Goal: Task Accomplishment & Management: Manage account settings

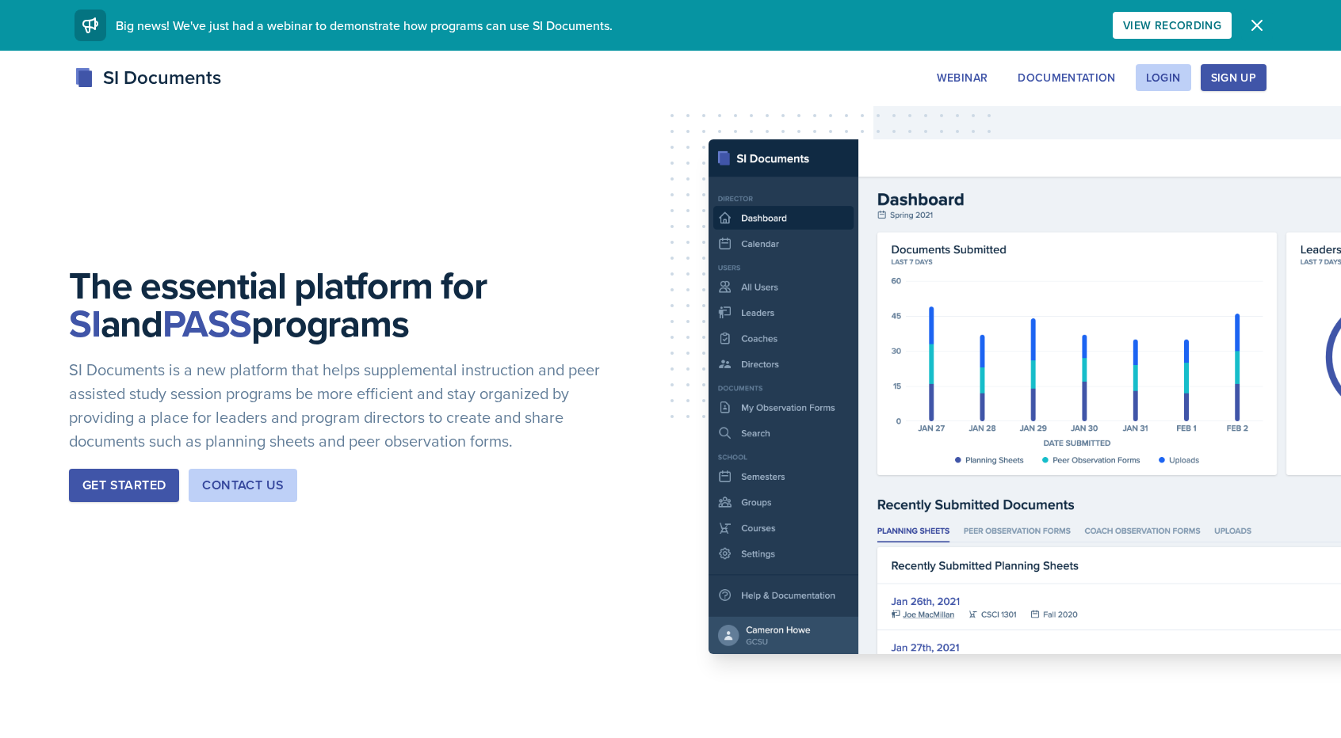
click at [1254, 20] on icon "button" at bounding box center [1256, 25] width 19 height 19
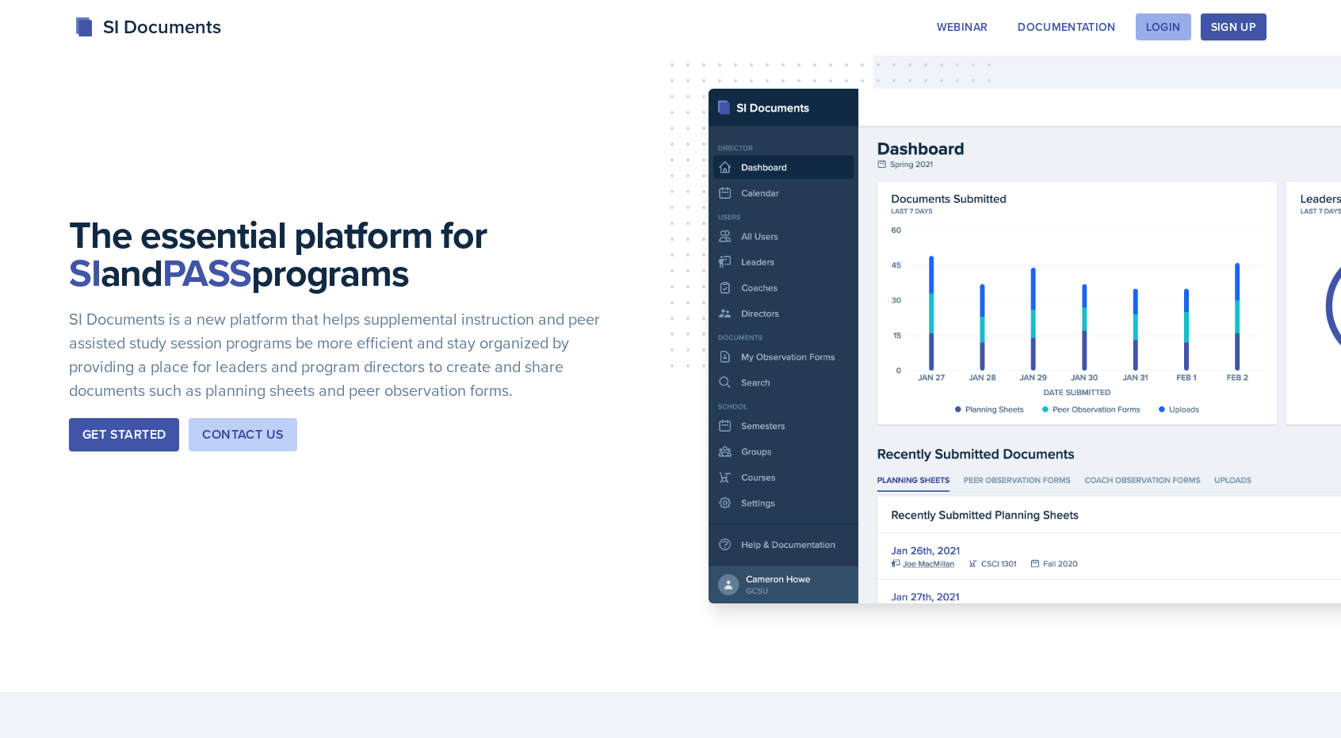
click at [1164, 23] on div "Login" at bounding box center [1163, 27] width 35 height 13
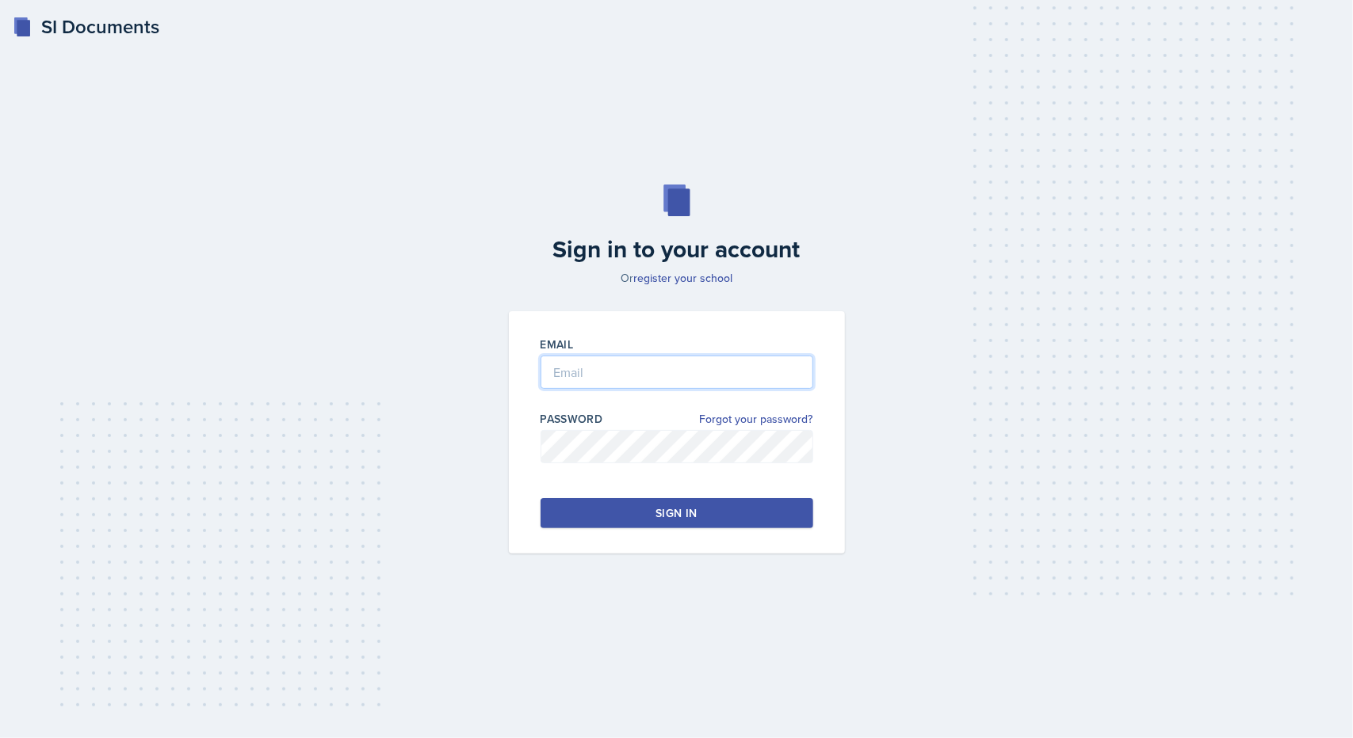
click at [627, 368] on input "email" at bounding box center [676, 372] width 273 height 33
click at [677, 288] on div "Sign in to your account Or register your school Email Password Forgot your pass…" at bounding box center [676, 369] width 1302 height 470
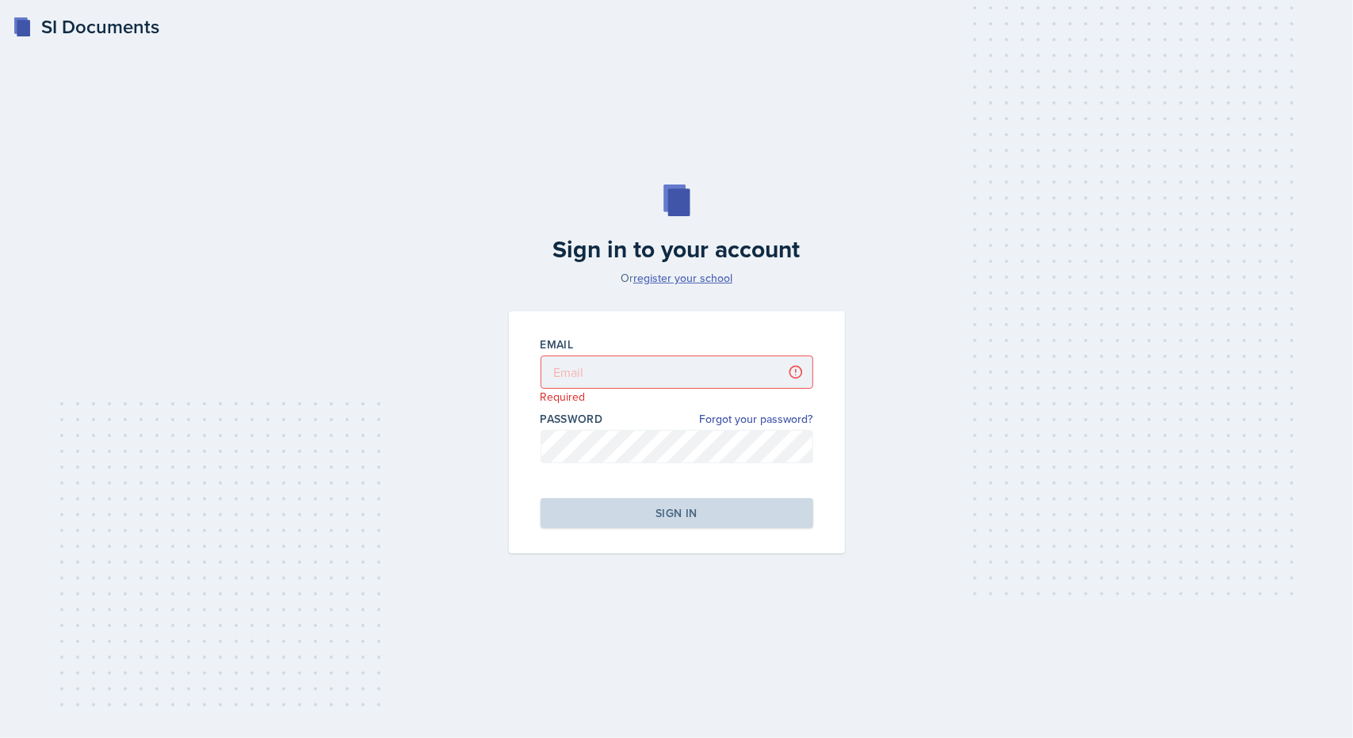
click at [680, 280] on link "register your school" at bounding box center [682, 278] width 99 height 16
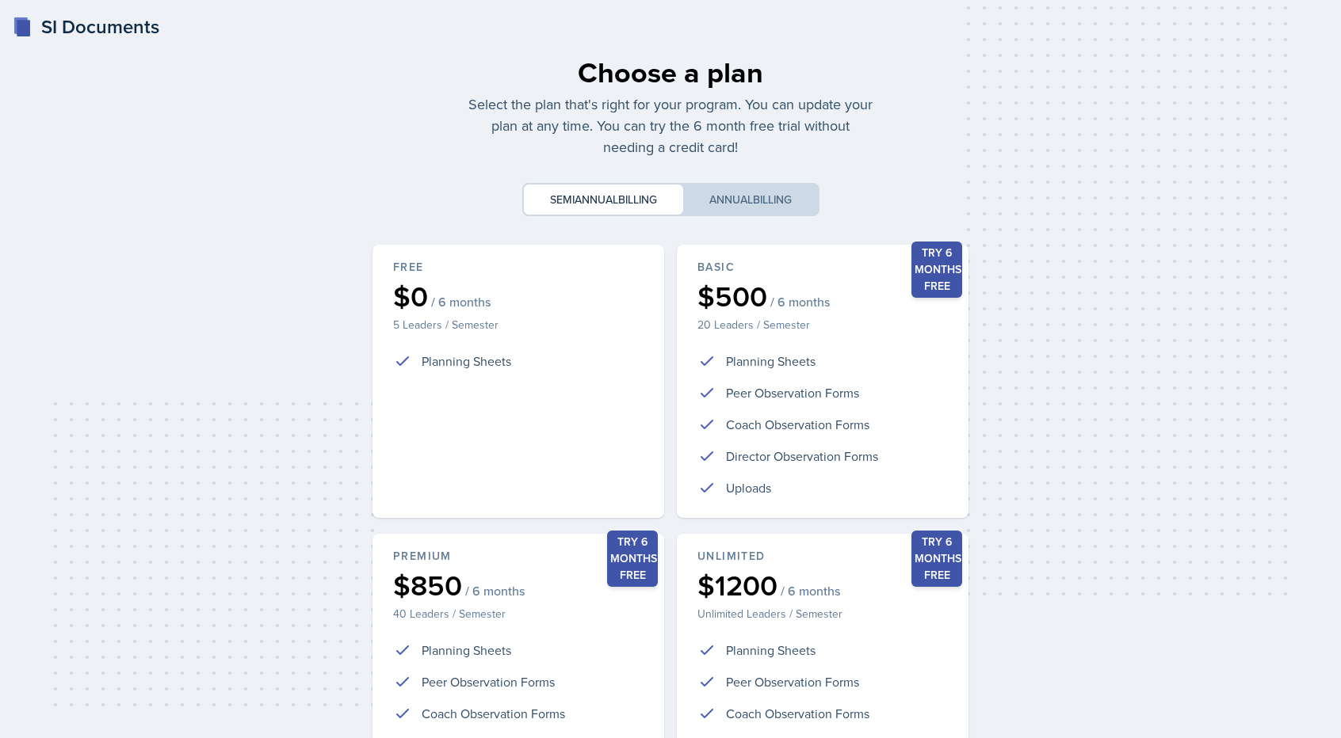
scroll to position [200, 0]
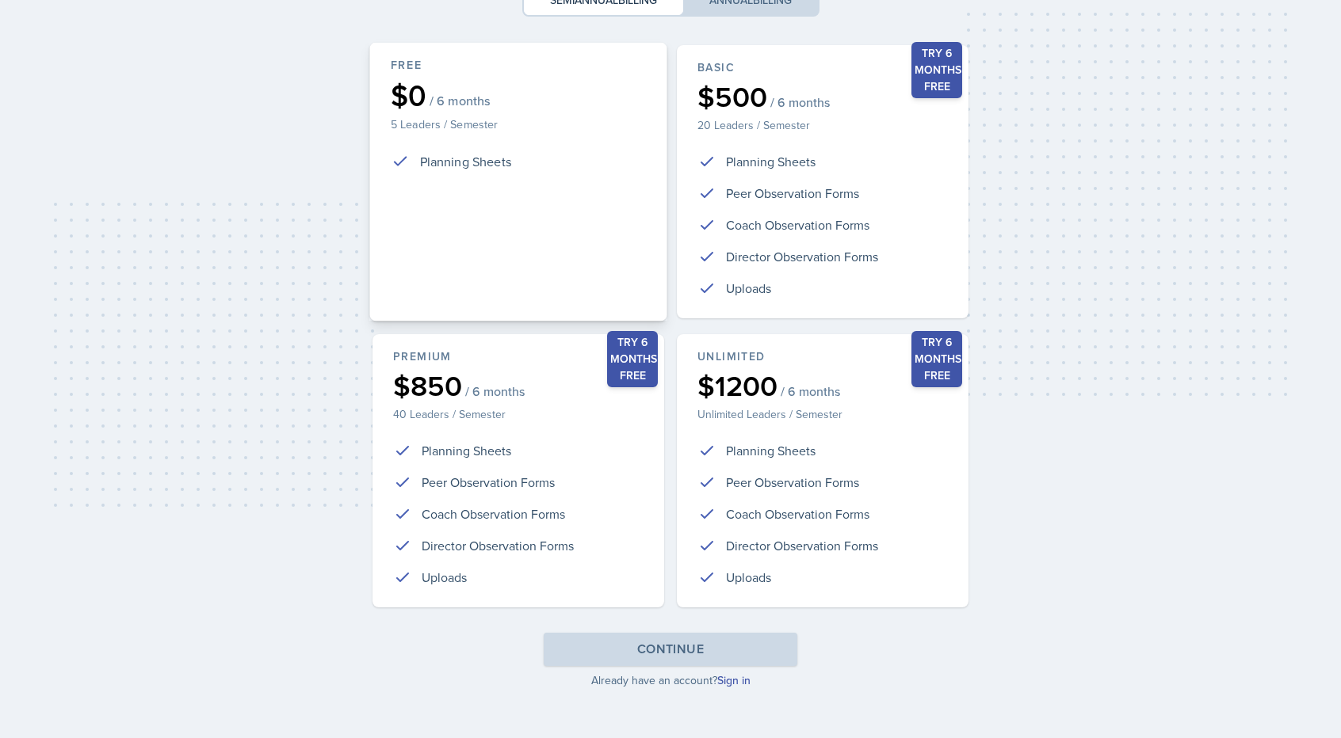
click at [553, 186] on div "Free $0 / 6 months 5 Leaders / Semester Planning Sheets" at bounding box center [517, 182] width 297 height 279
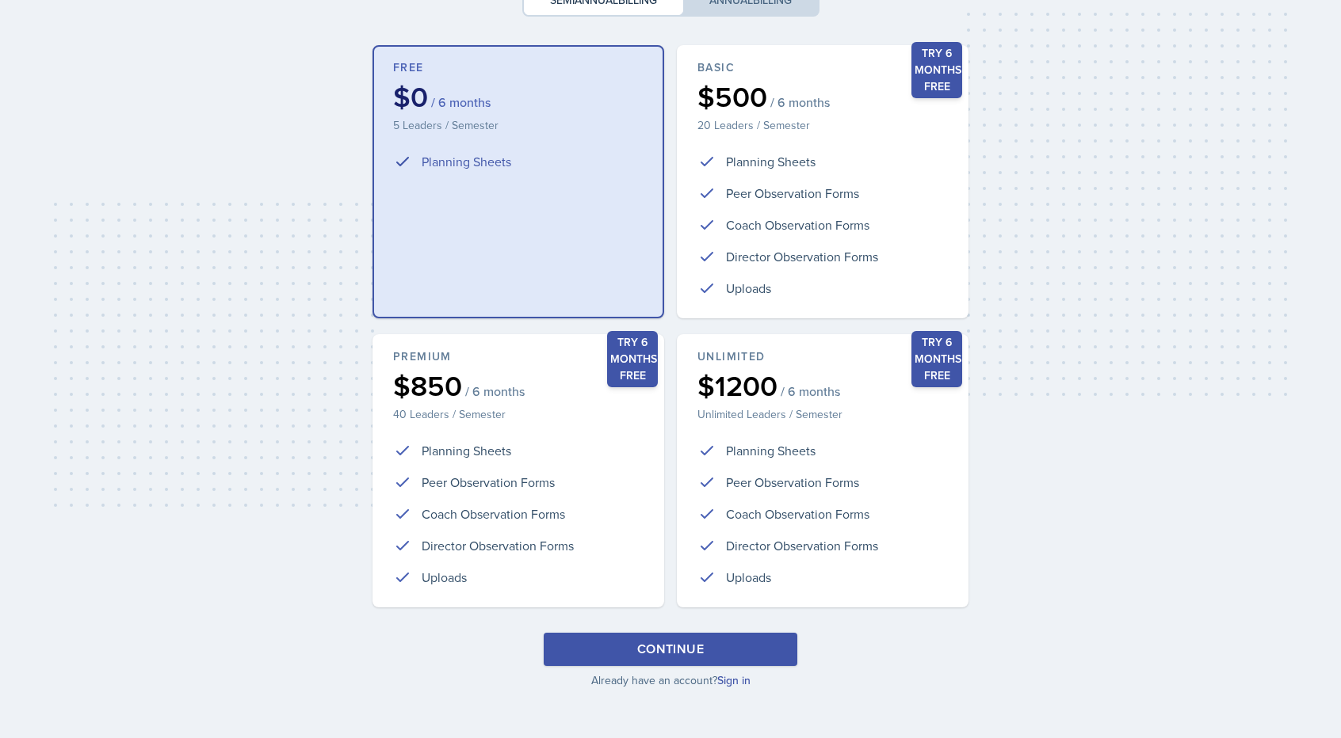
click at [726, 654] on button "Continue" at bounding box center [671, 649] width 254 height 33
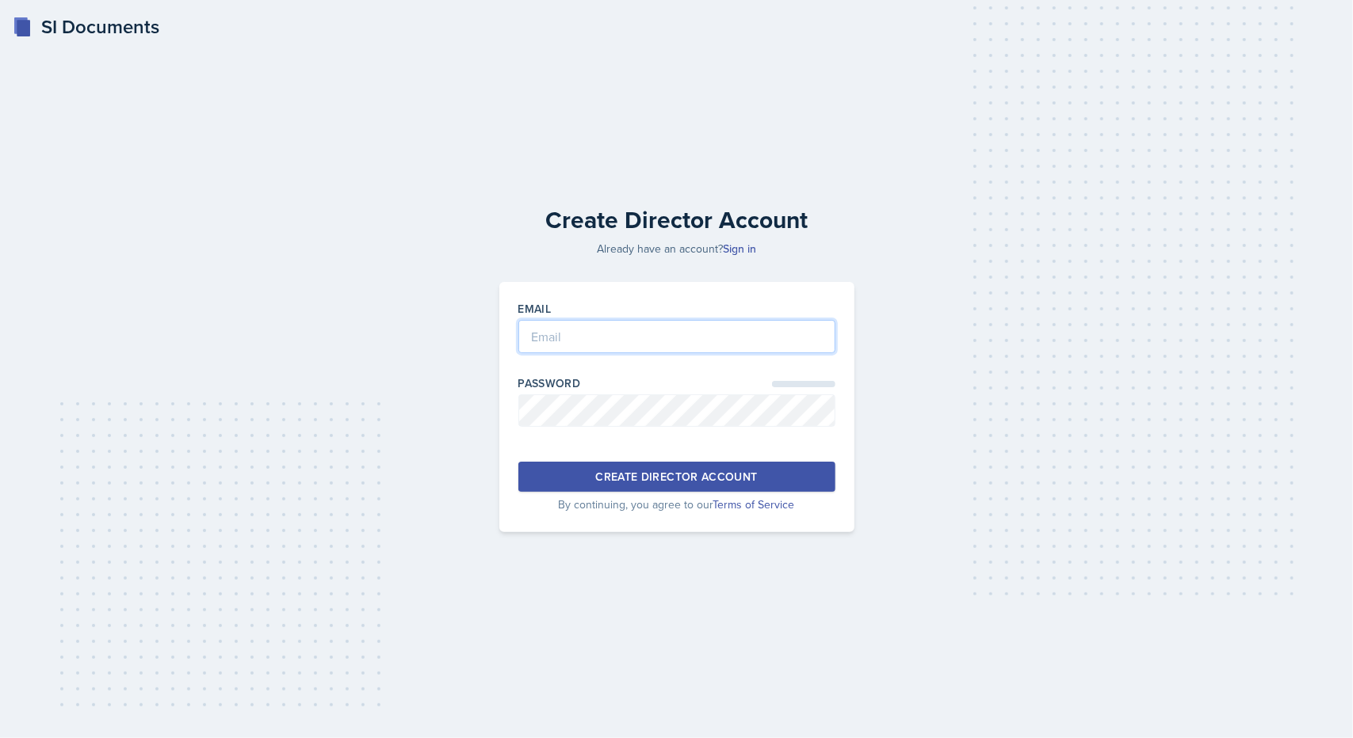
click at [648, 329] on input "email" at bounding box center [676, 336] width 317 height 33
type input "[PERSON_NAME][EMAIL_ADDRESS][PERSON_NAME][DOMAIN_NAME]"
click at [688, 476] on div "Create Director Account" at bounding box center [676, 477] width 162 height 16
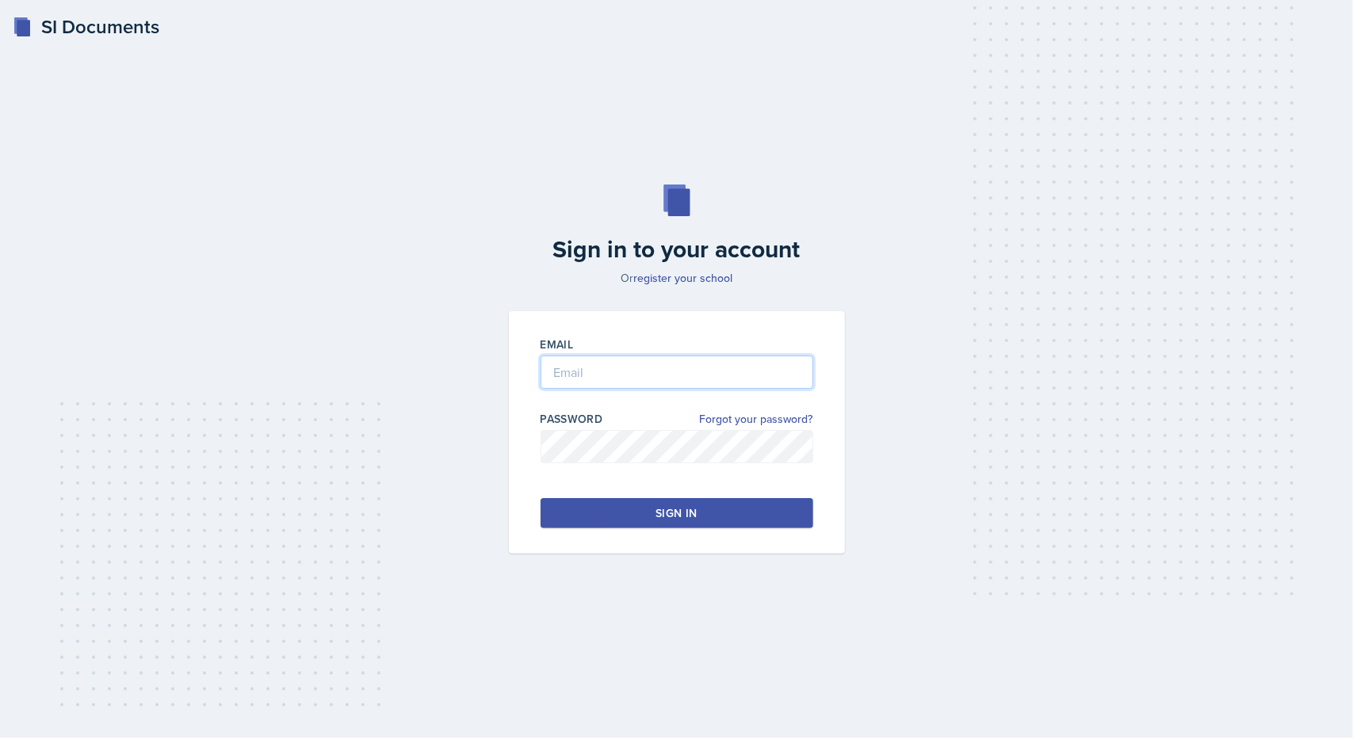
type input "[PERSON_NAME][EMAIL_ADDRESS][PERSON_NAME][DOMAIN_NAME]"
click at [634, 513] on button "Sign in" at bounding box center [676, 513] width 273 height 30
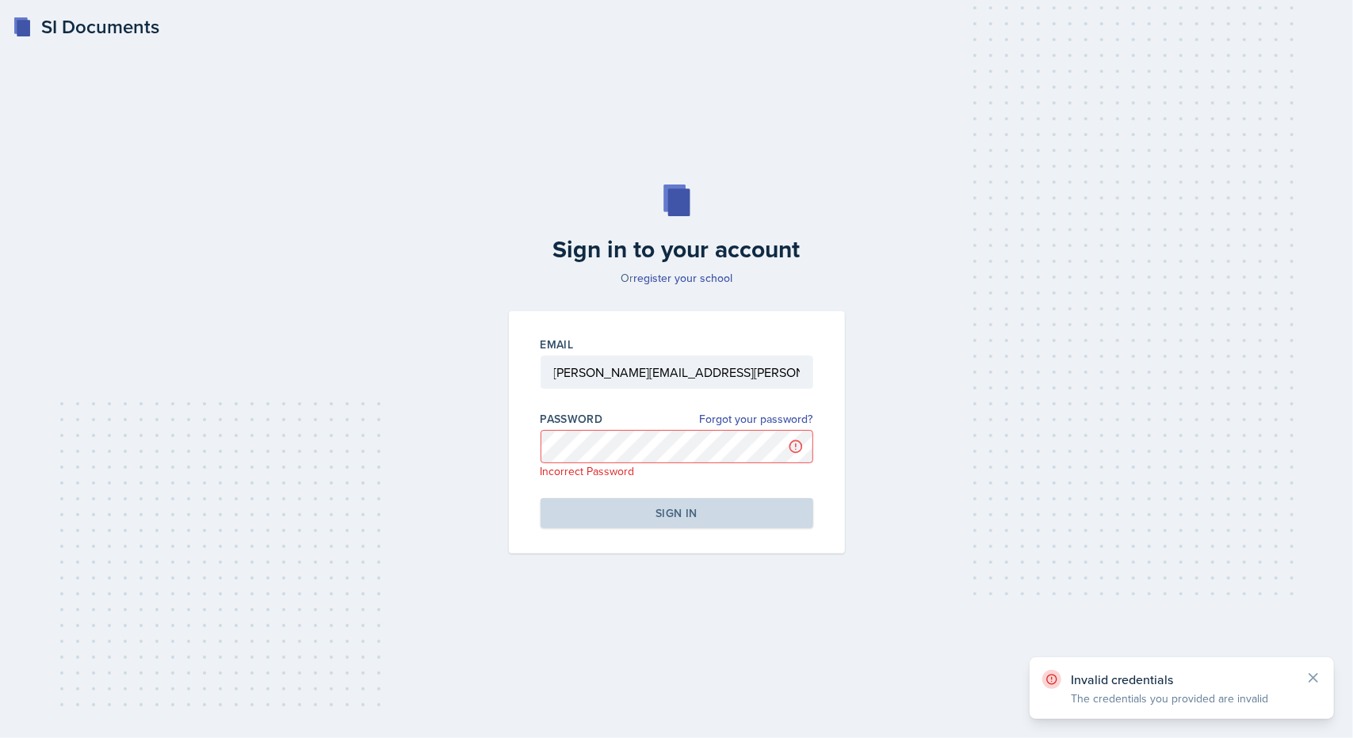
click at [1193, 562] on div "Sign in to your account Or register your school Email [PERSON_NAME][EMAIL_ADDRE…" at bounding box center [676, 369] width 1302 height 470
click at [776, 418] on link "Forgot your password?" at bounding box center [756, 419] width 113 height 17
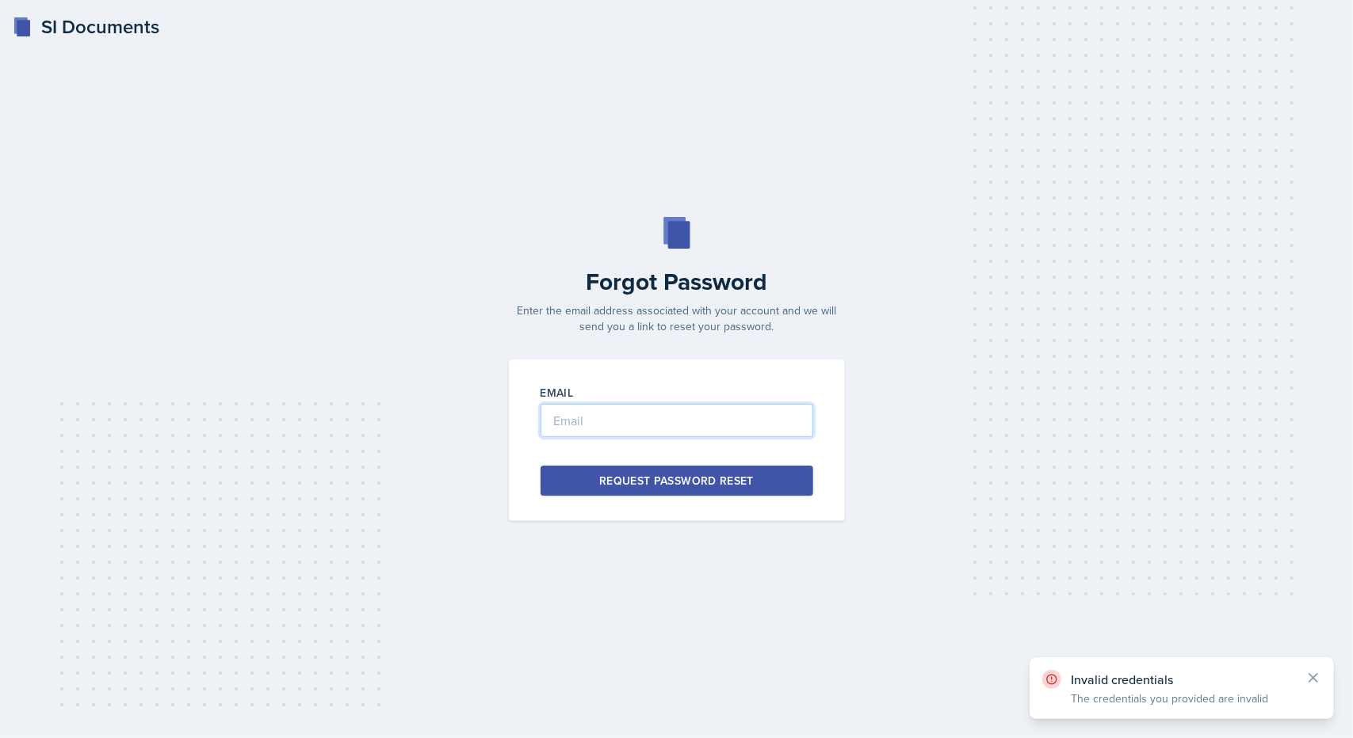
click at [776, 418] on input "email" at bounding box center [676, 420] width 273 height 33
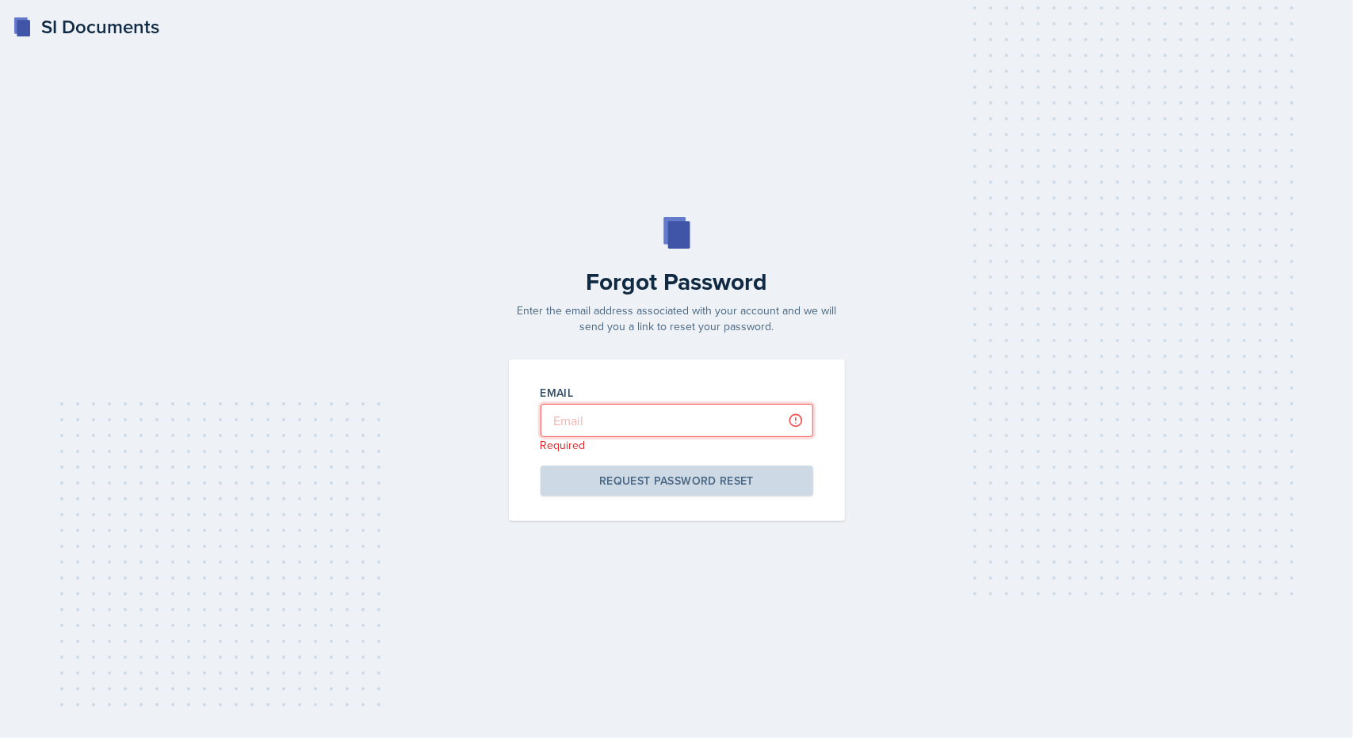
click at [628, 433] on input "email" at bounding box center [676, 420] width 273 height 33
paste input "[PERSON_NAME][EMAIL_ADDRESS][PERSON_NAME][DOMAIN_NAME]"
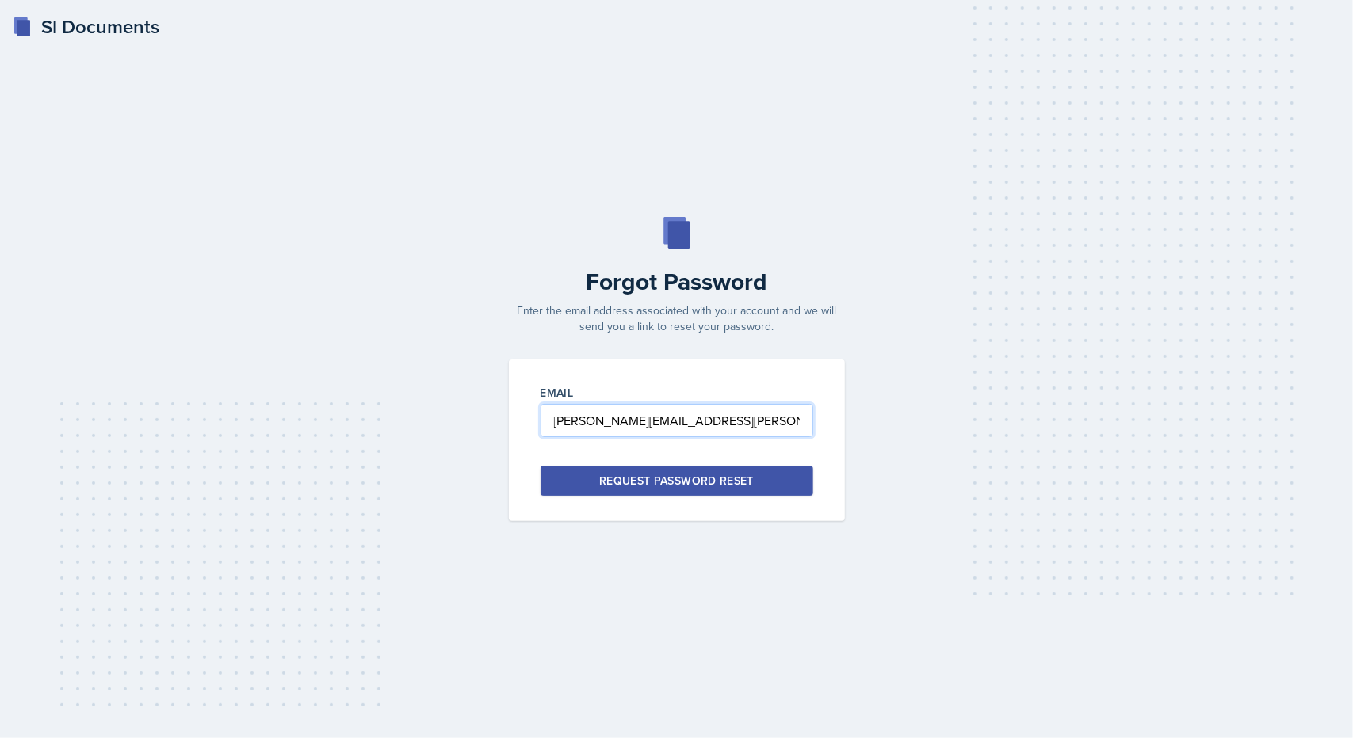
type input "[PERSON_NAME][EMAIL_ADDRESS][PERSON_NAME][DOMAIN_NAME]"
click at [616, 481] on div "Request Password Reset" at bounding box center [676, 481] width 155 height 16
click at [631, 422] on input "email" at bounding box center [676, 420] width 273 height 33
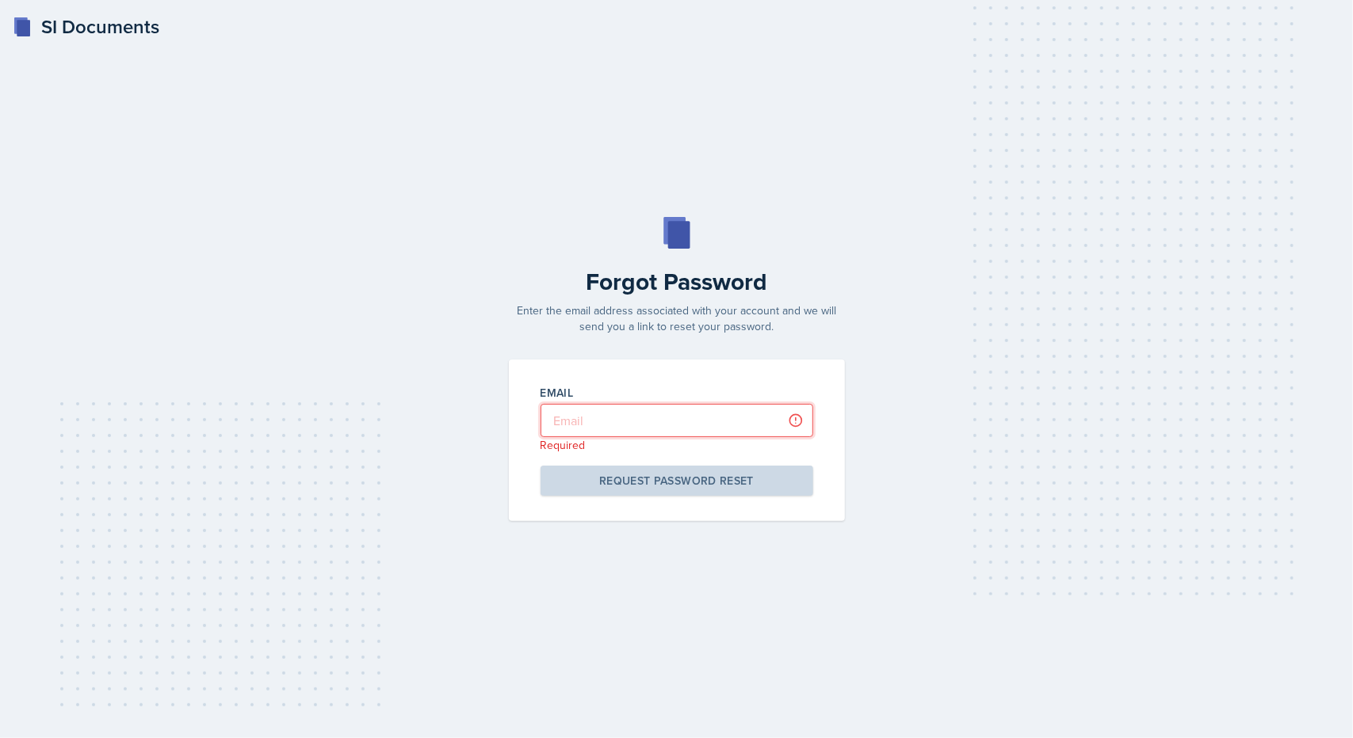
click at [639, 414] on input "email" at bounding box center [676, 420] width 273 height 33
click at [336, 146] on div "SI Documents Forgot Password Enter the email address associated with your accou…" at bounding box center [676, 369] width 1353 height 738
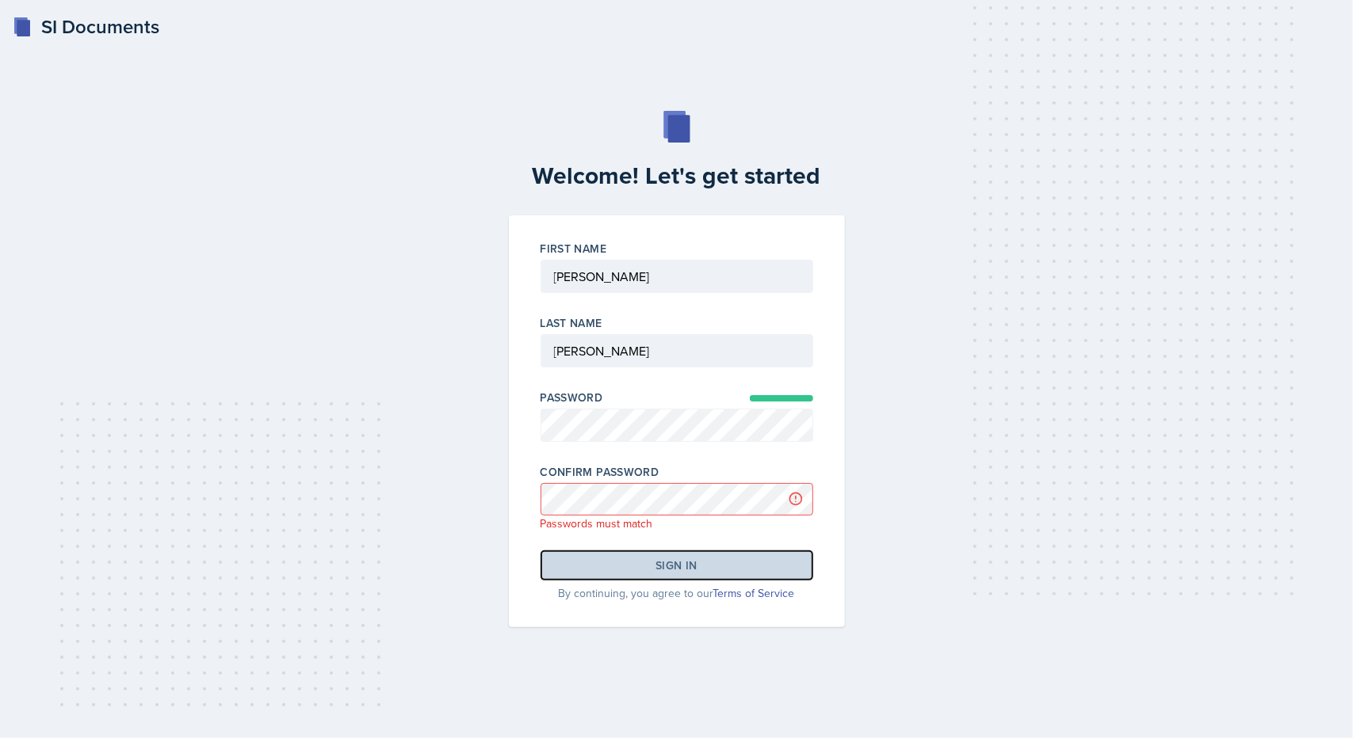
click at [674, 554] on button "Sign in" at bounding box center [676, 566] width 273 height 30
click at [406, 494] on div "Welcome! Let's get started First Name Last Name Password Confirm Password Passw…" at bounding box center [676, 369] width 1302 height 517
click at [490, 389] on div "Welcome! Let's get started First Name Last Name Password Confirm Password Passw…" at bounding box center [676, 369] width 1302 height 517
click at [362, 387] on div "Welcome! Let's get started First Name Last Name Password Confirm Password Requi…" at bounding box center [676, 369] width 1302 height 517
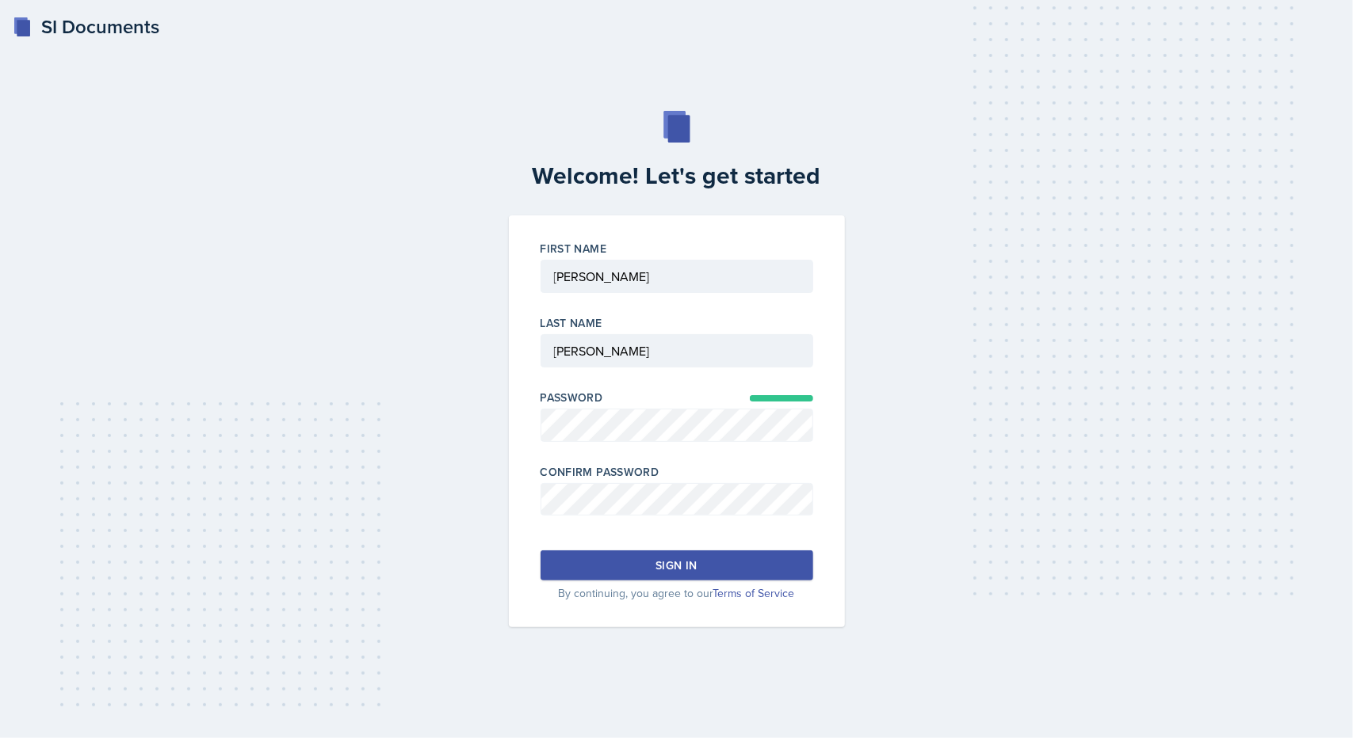
click at [700, 565] on button "Sign in" at bounding box center [676, 566] width 273 height 30
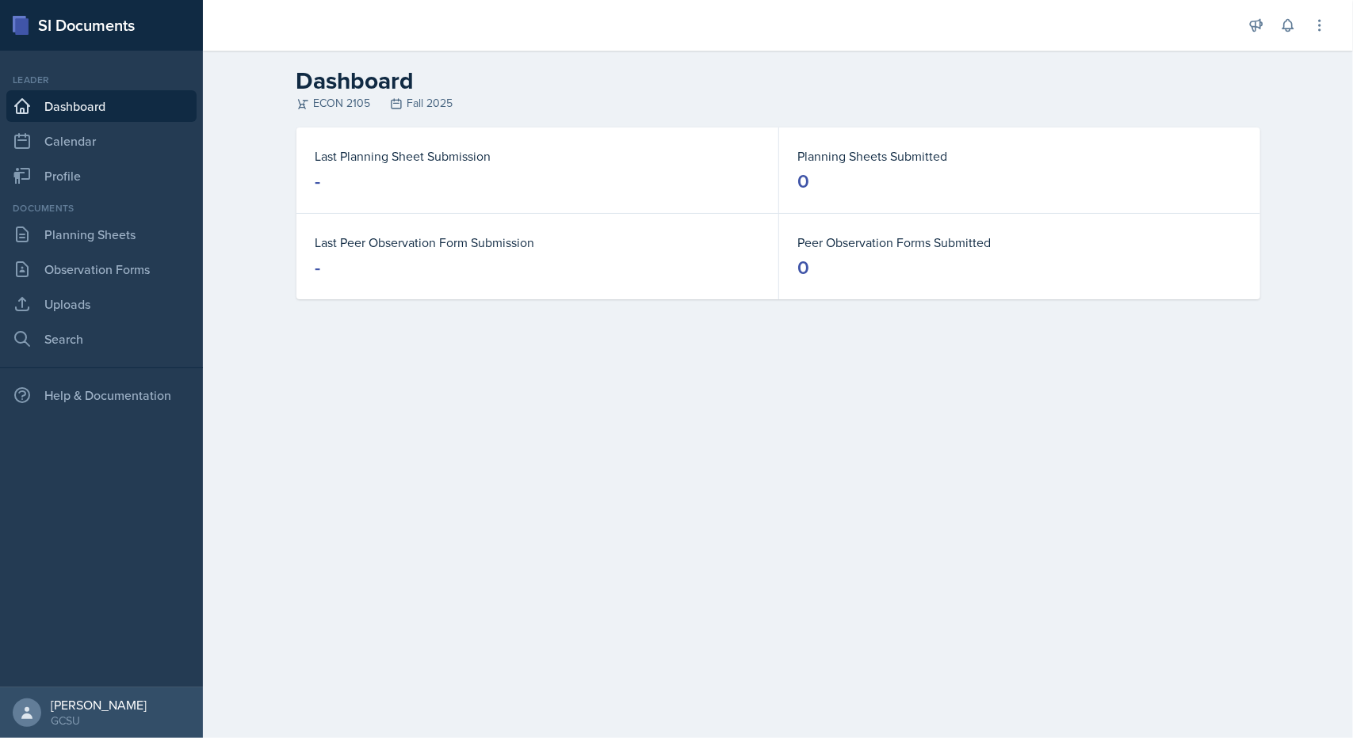
drag, startPoint x: 325, startPoint y: 109, endPoint x: 355, endPoint y: 109, distance: 30.1
click at [355, 109] on div "ECON 2105 Fall 2025" at bounding box center [778, 103] width 964 height 17
click at [103, 242] on link "Planning Sheets" at bounding box center [101, 235] width 190 height 32
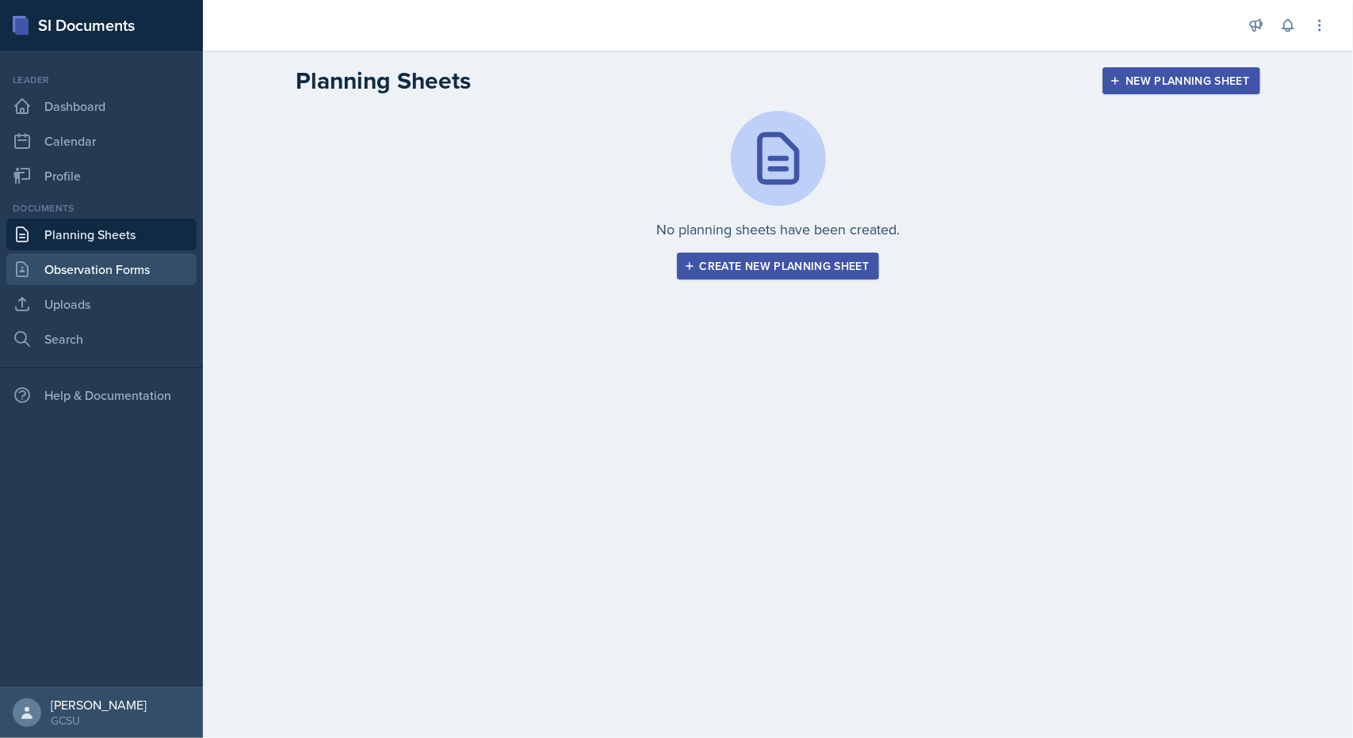
click at [105, 269] on link "Observation Forms" at bounding box center [101, 270] width 190 height 32
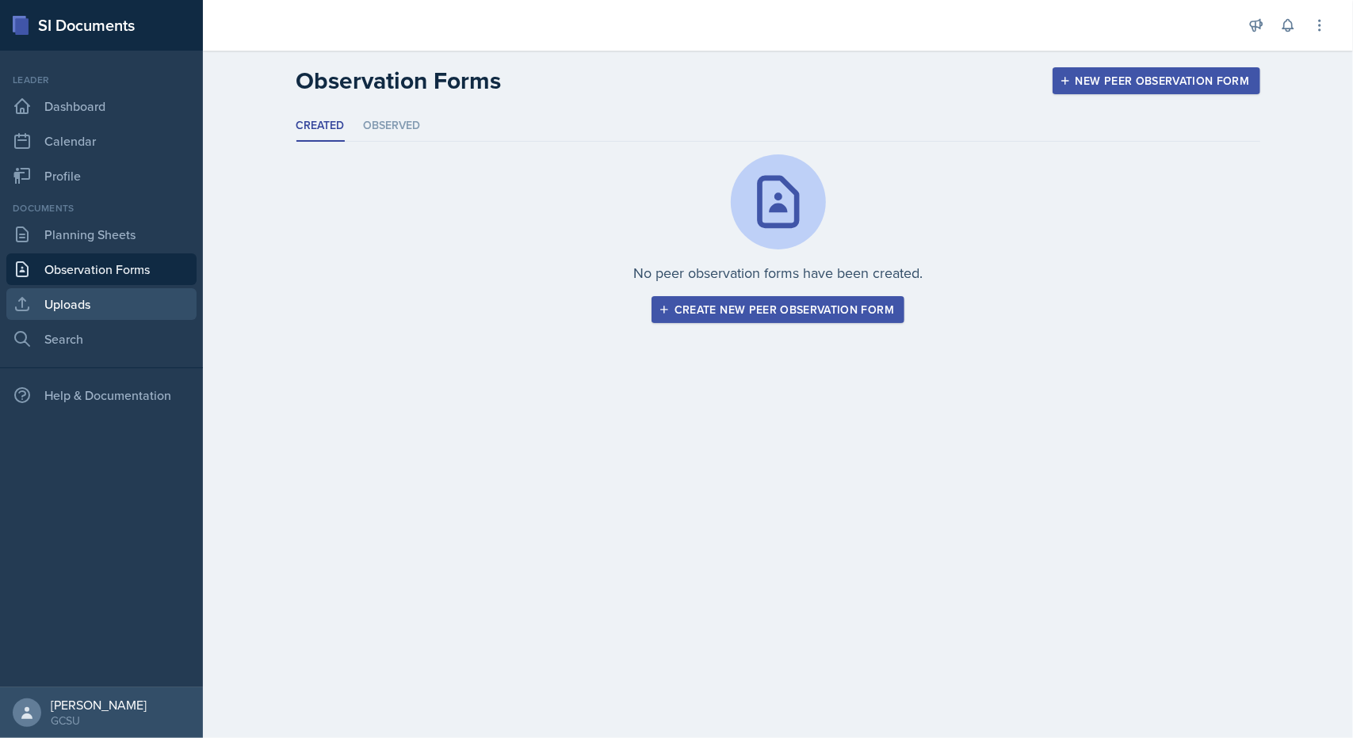
click at [100, 293] on link "Uploads" at bounding box center [101, 304] width 190 height 32
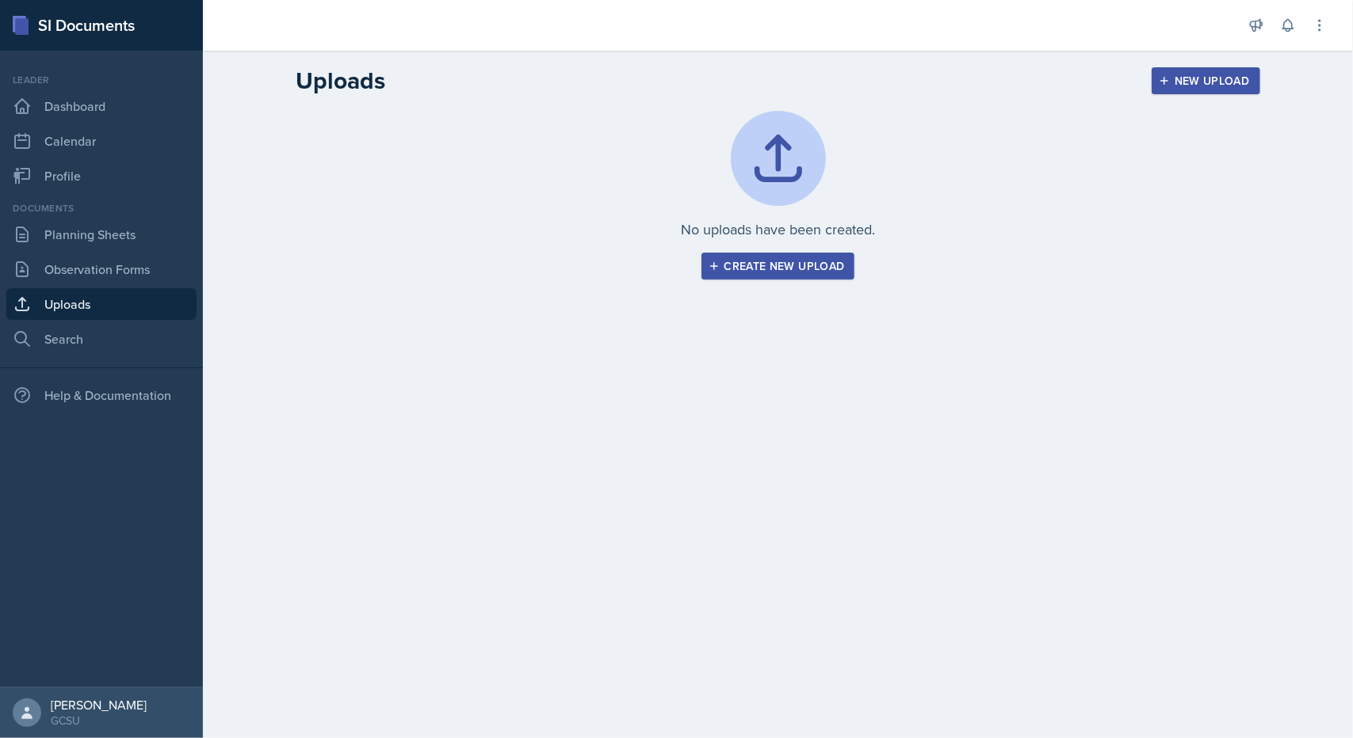
click at [93, 322] on div "Documents Planning Sheets Observation Forms Uploads Search" at bounding box center [101, 278] width 190 height 154
click at [116, 244] on link "Planning Sheets" at bounding box center [101, 235] width 190 height 32
